Goal: Navigation & Orientation: Go to known website

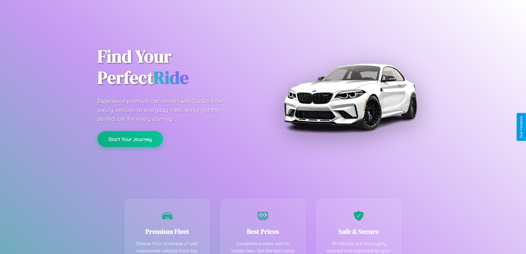
click at [130, 139] on button "Start Your Journey" at bounding box center [129, 139] width 65 height 16
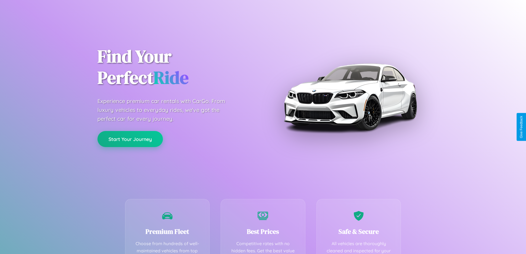
click at [130, 139] on button "Start Your Journey" at bounding box center [129, 139] width 65 height 16
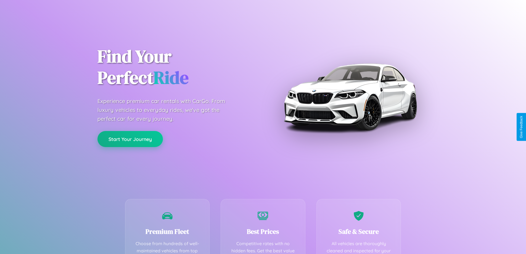
click at [130, 139] on button "Start Your Journey" at bounding box center [129, 139] width 65 height 16
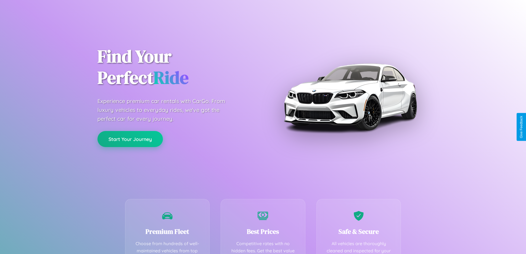
click at [130, 139] on button "Start Your Journey" at bounding box center [129, 139] width 65 height 16
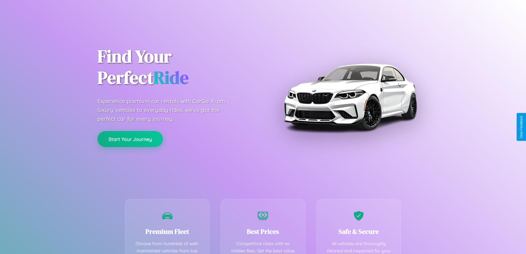
click at [130, 139] on button "Start Your Journey" at bounding box center [129, 139] width 65 height 16
